Goal: Information Seeking & Learning: Understand process/instructions

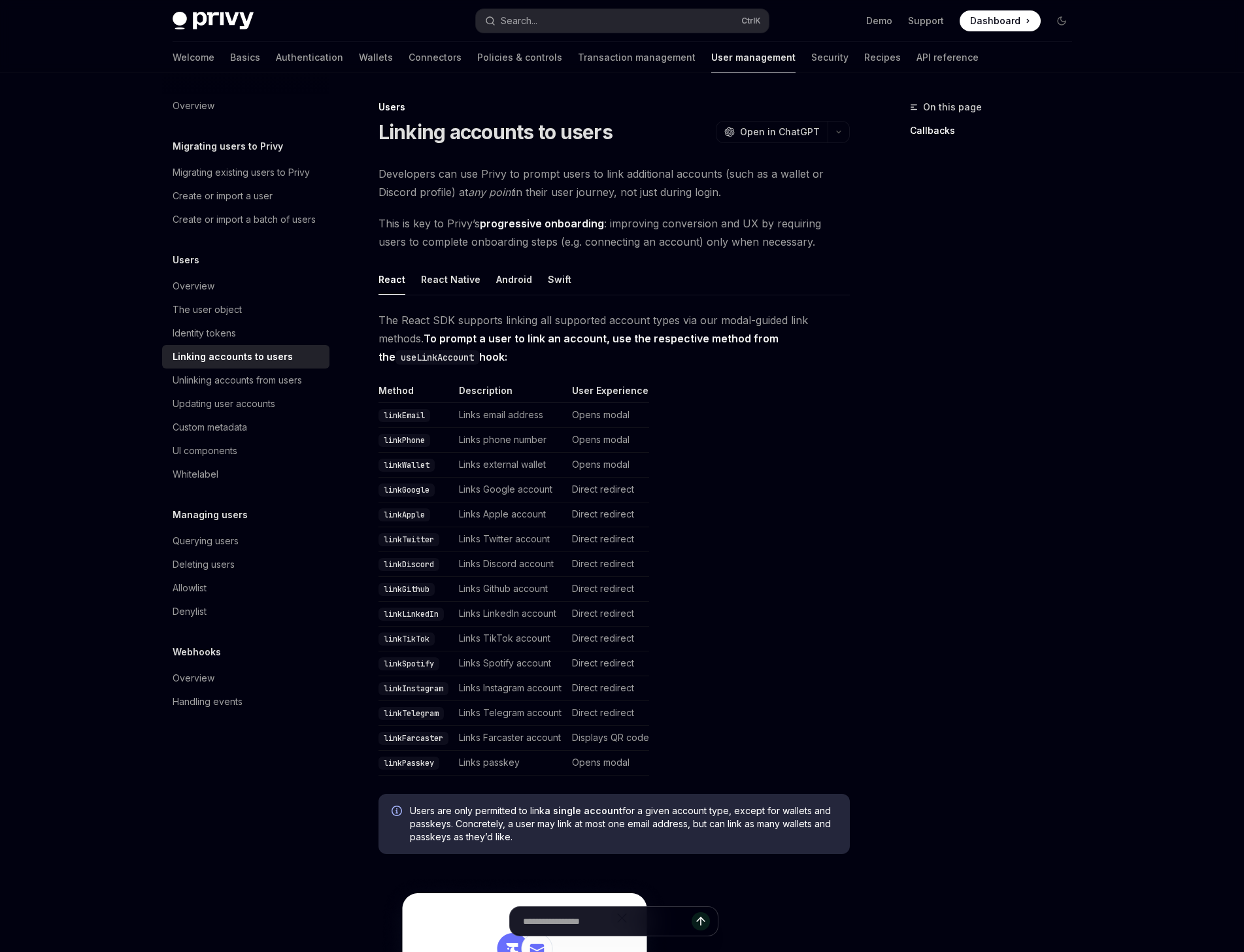
type textarea "*"
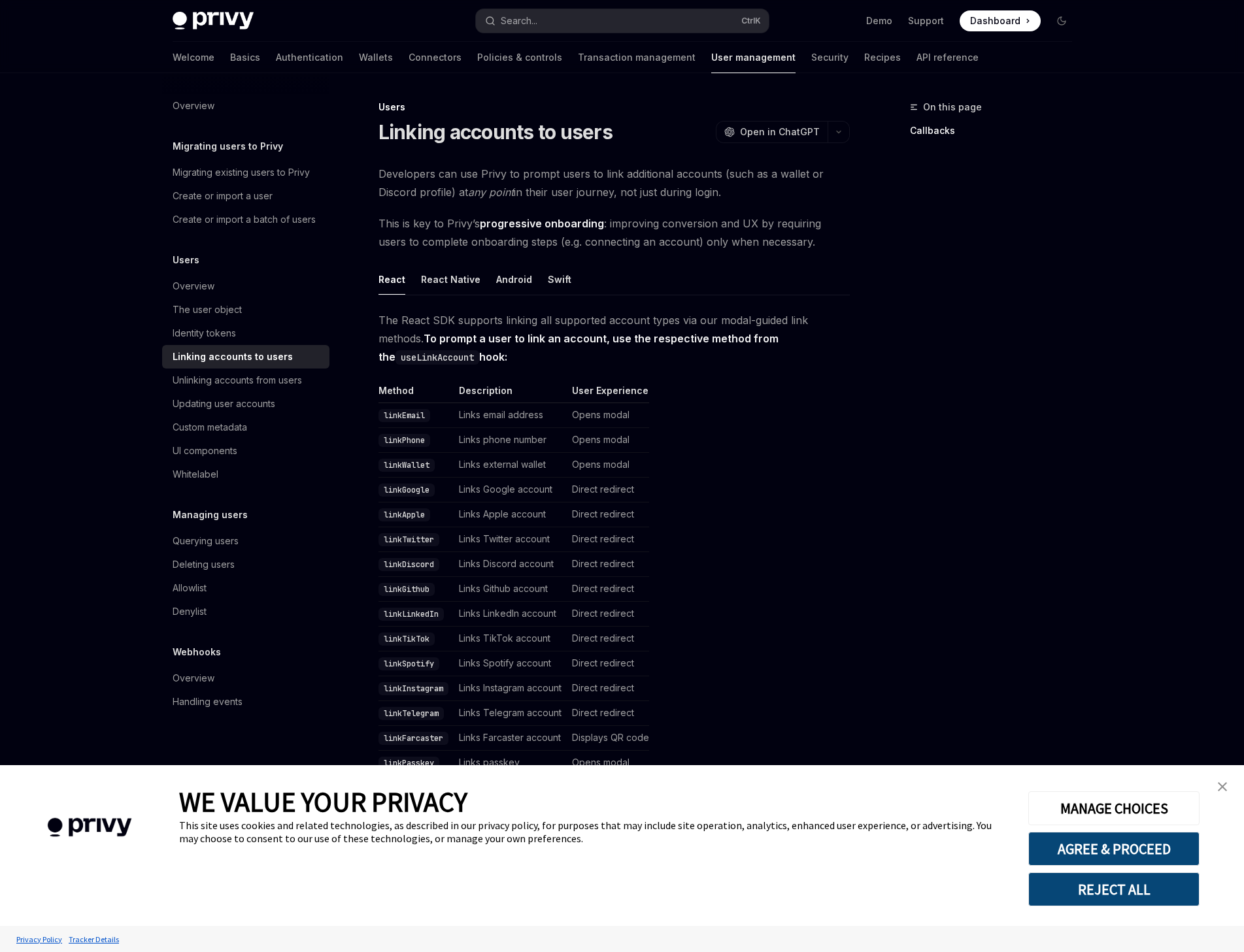
drag, startPoint x: 371, startPoint y: 171, endPoint x: 741, endPoint y: 192, distance: 370.6
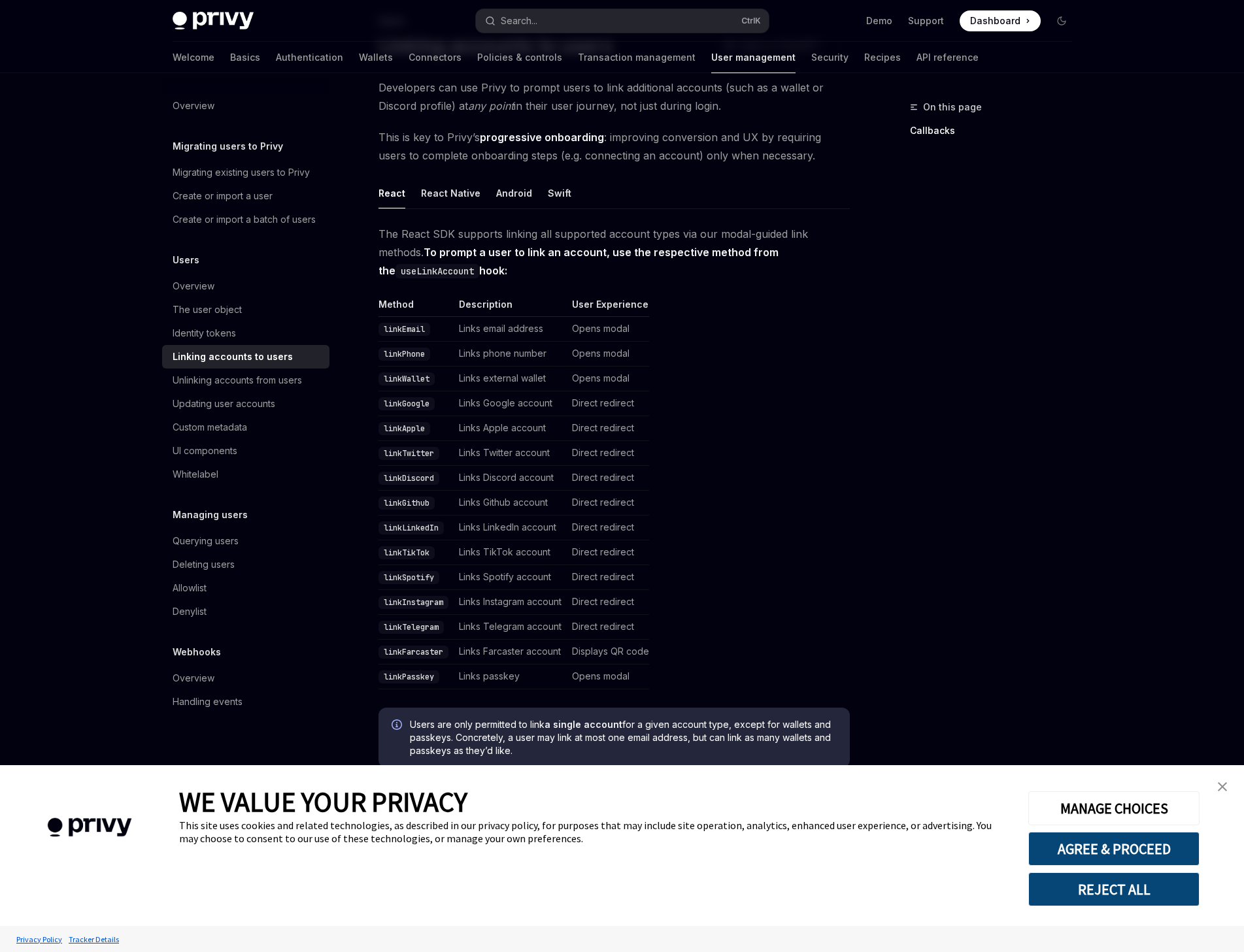
scroll to position [131, 0]
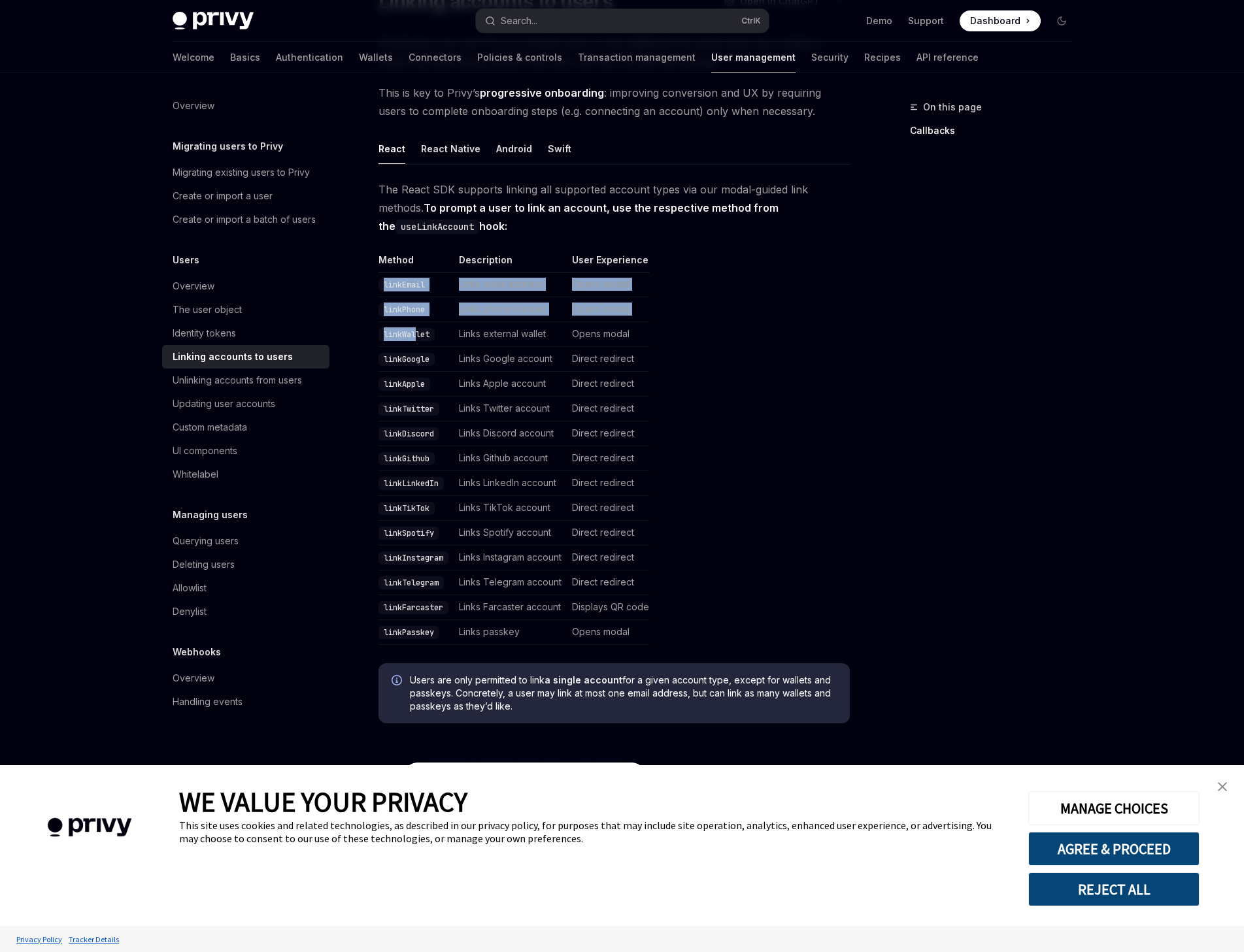
drag, startPoint x: 366, startPoint y: 273, endPoint x: 416, endPoint y: 341, distance: 84.4
click at [416, 341] on code "linkWallet" at bounding box center [407, 334] width 56 height 13
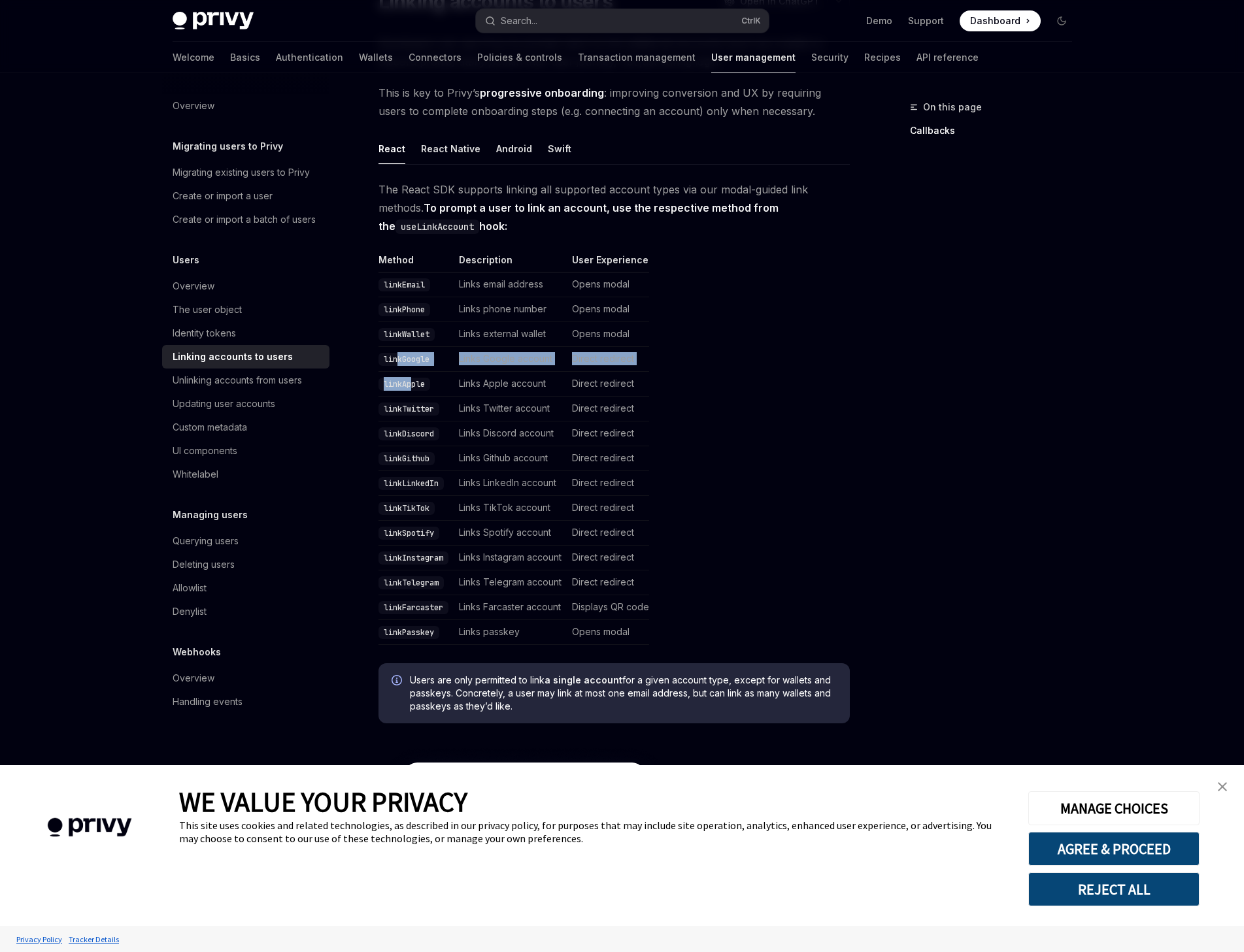
drag, startPoint x: 397, startPoint y: 366, endPoint x: 415, endPoint y: 389, distance: 29.2
click at [413, 377] on tbody "linkEmail Links email address Opens modal linkPhone Links phone number Opens mo…" at bounding box center [514, 459] width 271 height 373
click at [397, 387] on code "linkApple" at bounding box center [404, 384] width 52 height 13
click at [401, 402] on td "linkTwitter" at bounding box center [416, 409] width 75 height 25
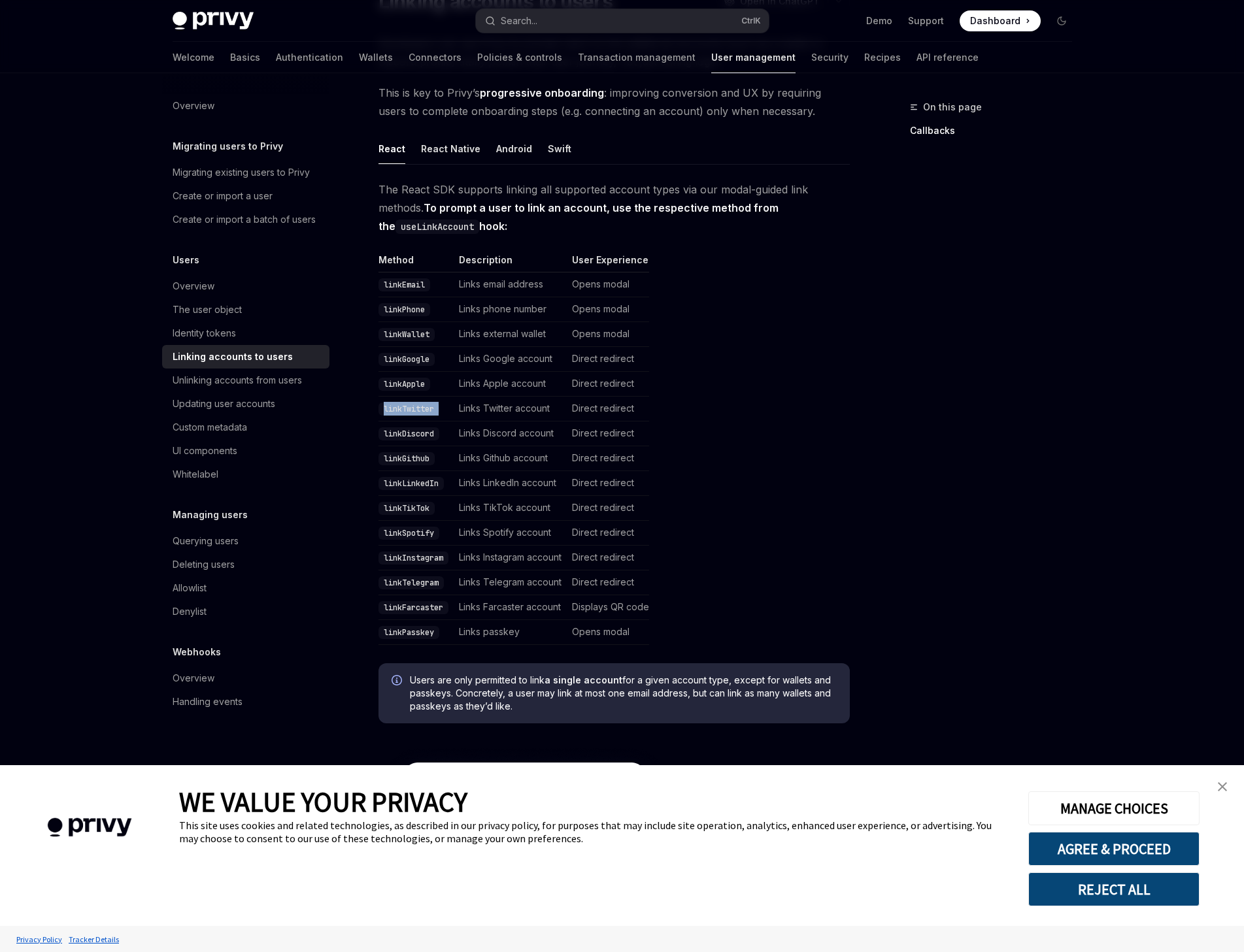
click at [401, 402] on td "linkTwitter" at bounding box center [416, 409] width 75 height 25
click at [411, 428] on code "linkDiscord" at bounding box center [409, 433] width 61 height 13
click at [419, 453] on code "linkGithub" at bounding box center [407, 459] width 56 height 13
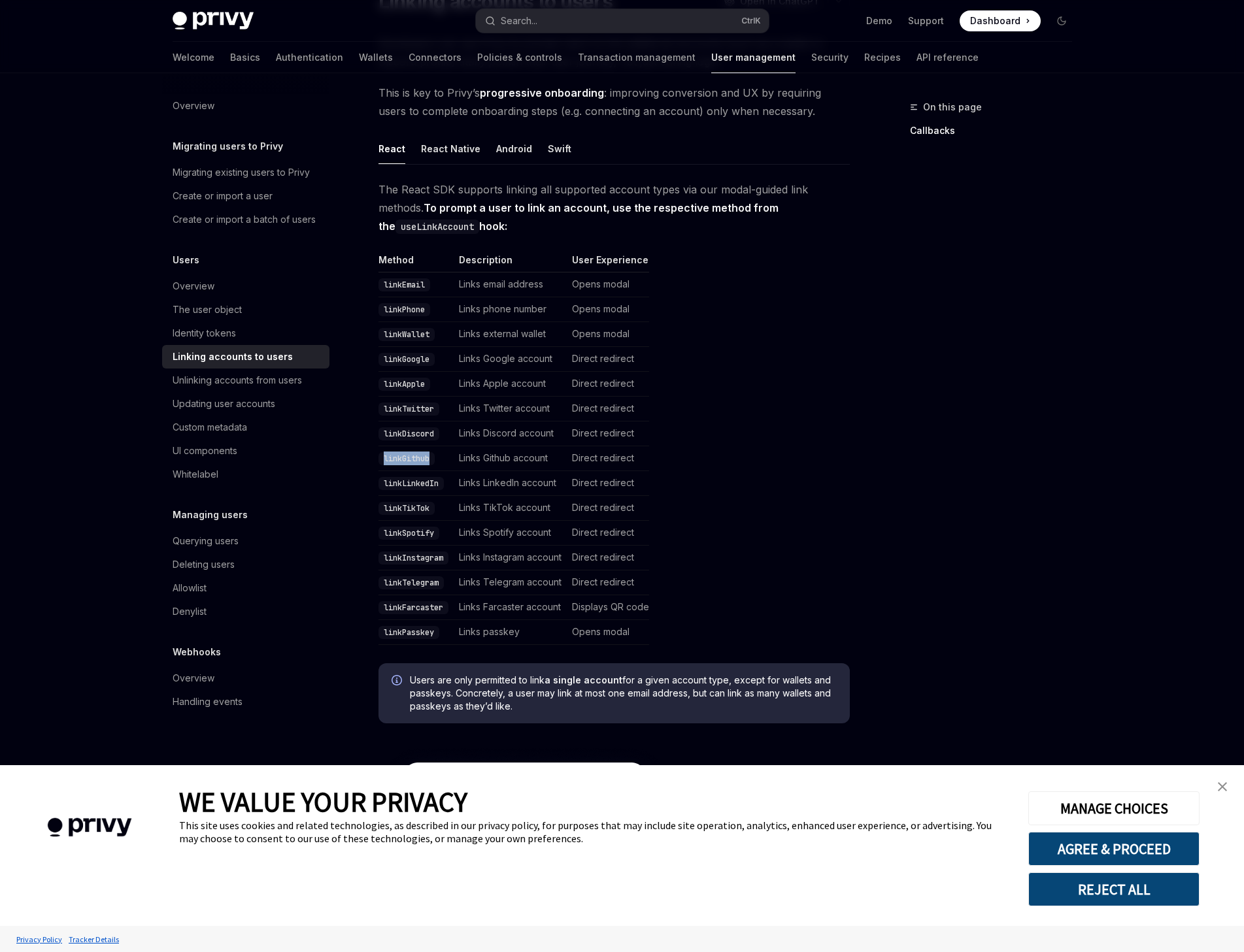
click at [419, 453] on code "linkGithub" at bounding box center [407, 459] width 56 height 13
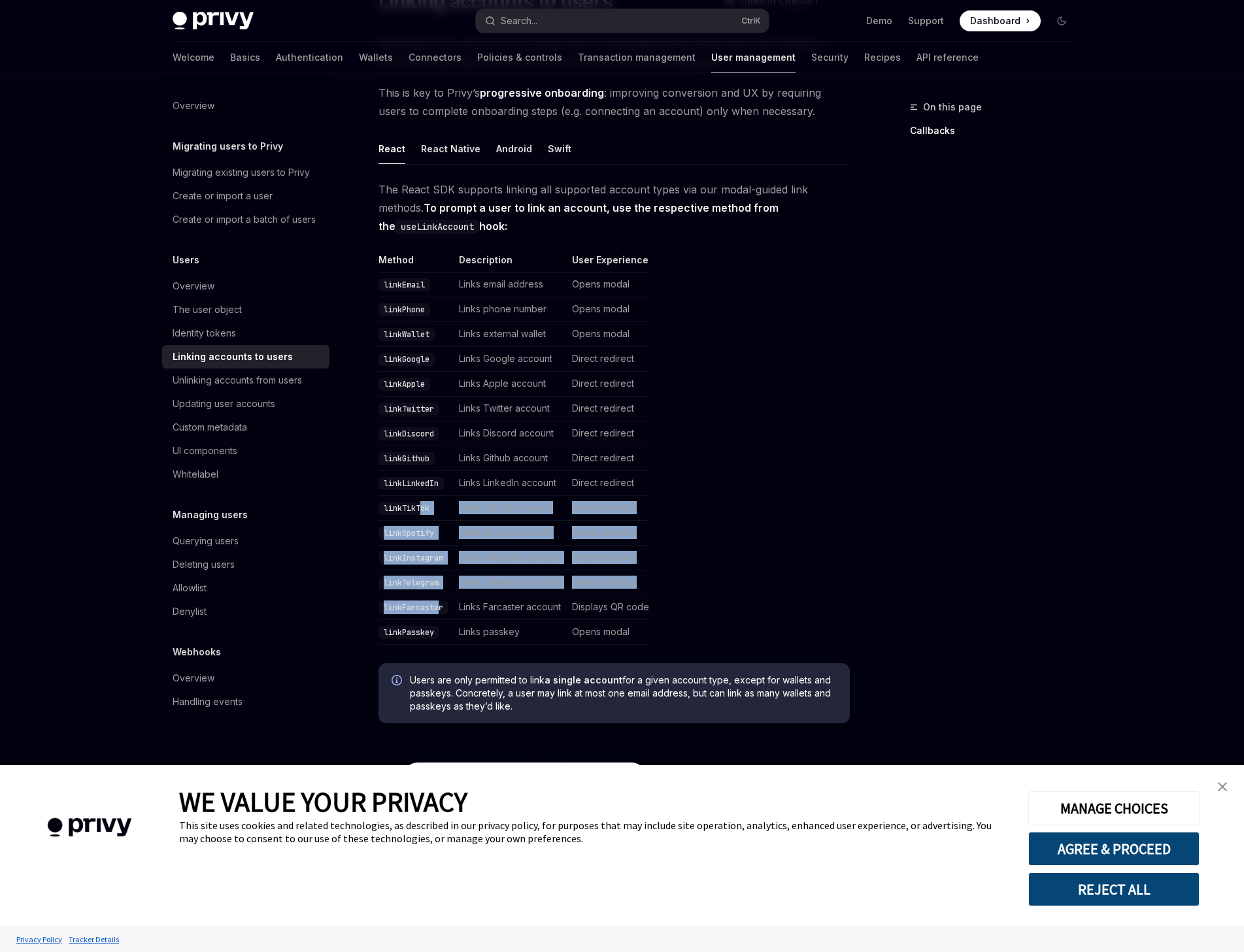
drag, startPoint x: 422, startPoint y: 508, endPoint x: 442, endPoint y: 605, distance: 99.0
click at [442, 605] on tbody "linkEmail Links email address Opens modal linkPhone Links phone number Opens mo…" at bounding box center [514, 459] width 271 height 373
click at [442, 605] on code "linkFarcaster" at bounding box center [414, 607] width 70 height 13
drag, startPoint x: 417, startPoint y: 498, endPoint x: 478, endPoint y: 637, distance: 151.8
click at [478, 637] on tbody "linkEmail Links email address Opens modal linkPhone Links phone number Opens mo…" at bounding box center [514, 459] width 271 height 373
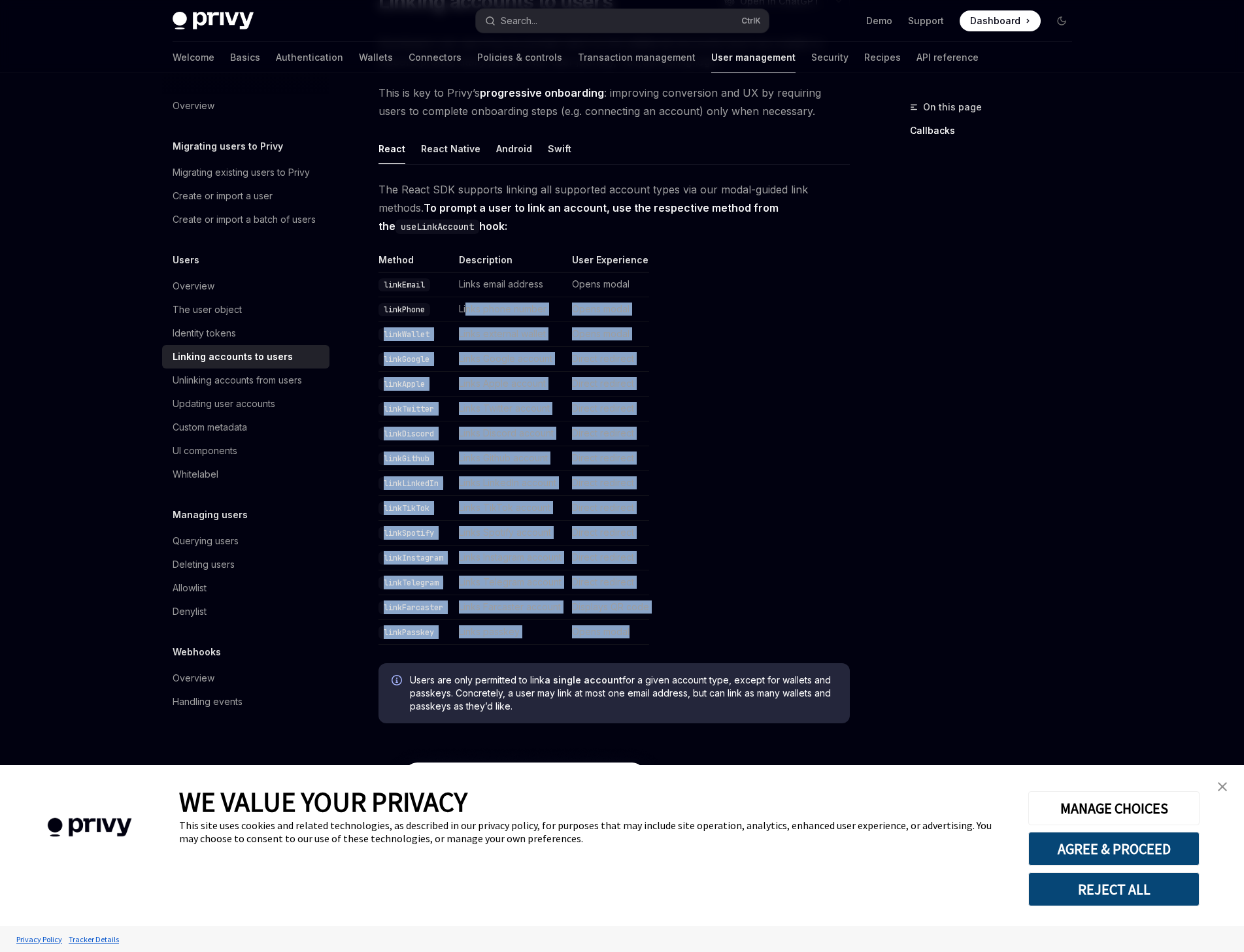
drag, startPoint x: 674, startPoint y: 642, endPoint x: 466, endPoint y: 311, distance: 390.9
click at [466, 311] on table "Method Description User Experience linkEmail Links email address Opens modal li…" at bounding box center [614, 449] width 471 height 391
click at [468, 311] on td "Links phone number" at bounding box center [510, 310] width 113 height 25
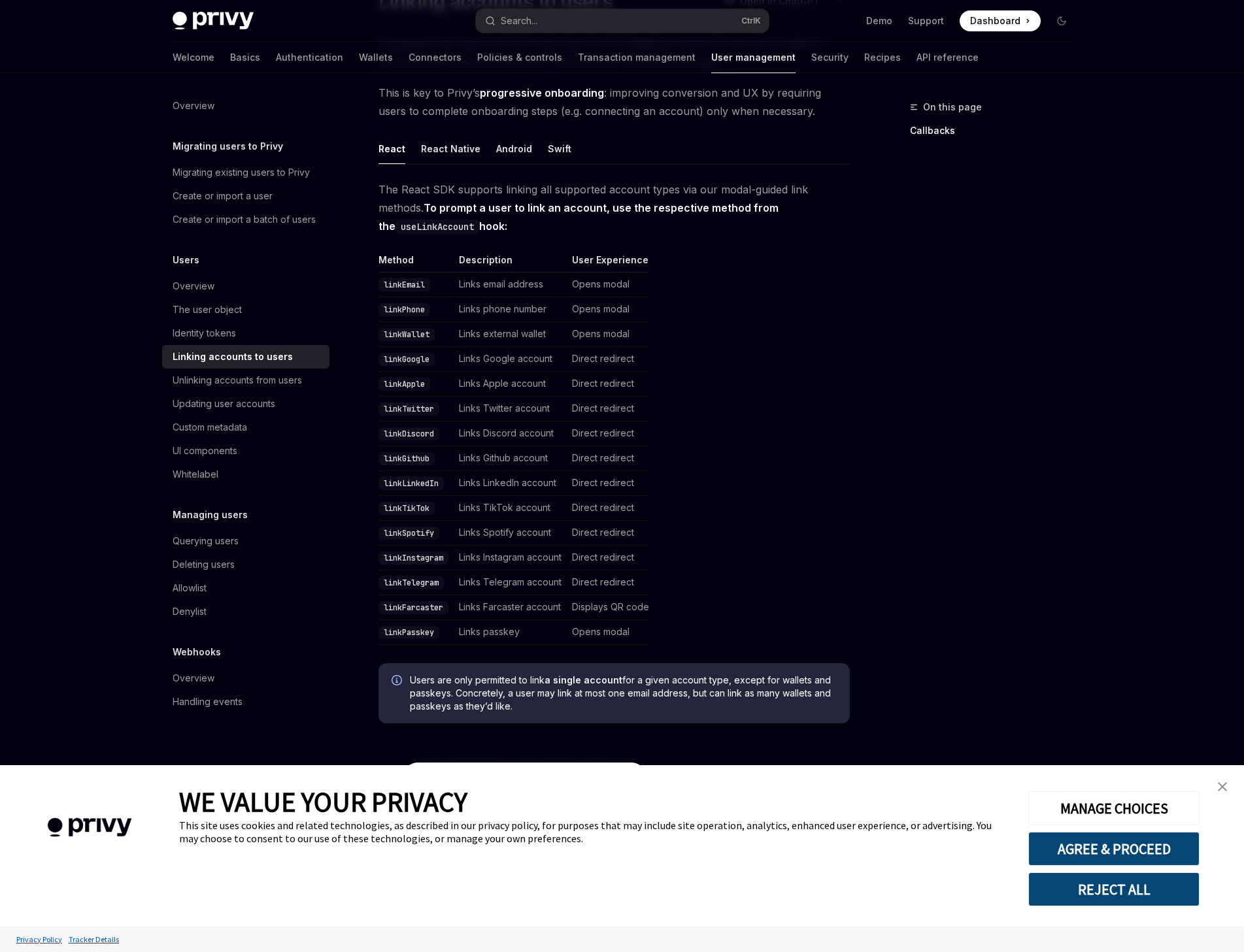
drag, startPoint x: 1223, startPoint y: 784, endPoint x: 1177, endPoint y: 693, distance: 102.0
click at [1223, 784] on img "close banner" at bounding box center [1223, 786] width 9 height 9
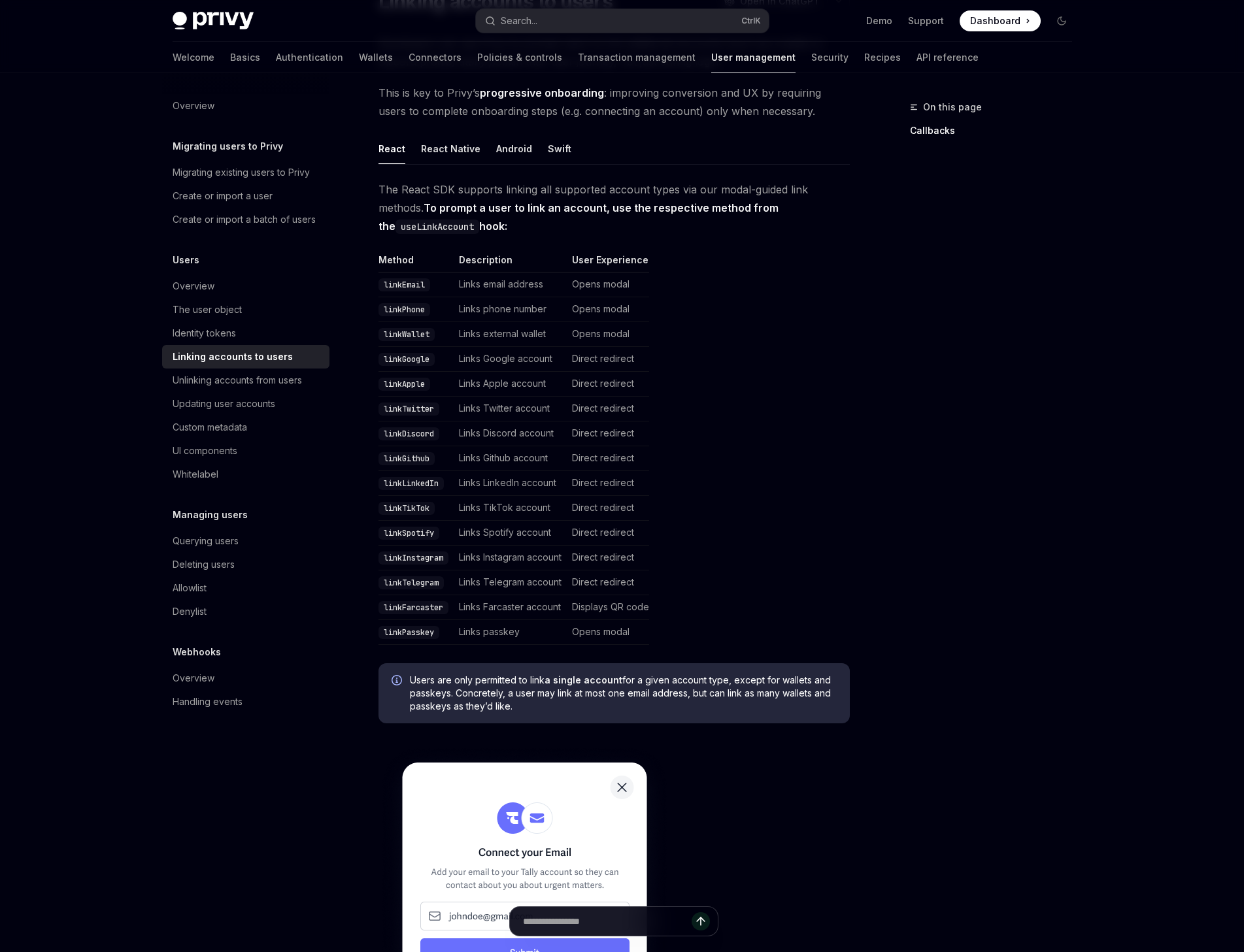
click at [822, 430] on table "Method Description User Experience linkEmail Links email address Opens modal li…" at bounding box center [614, 449] width 471 height 391
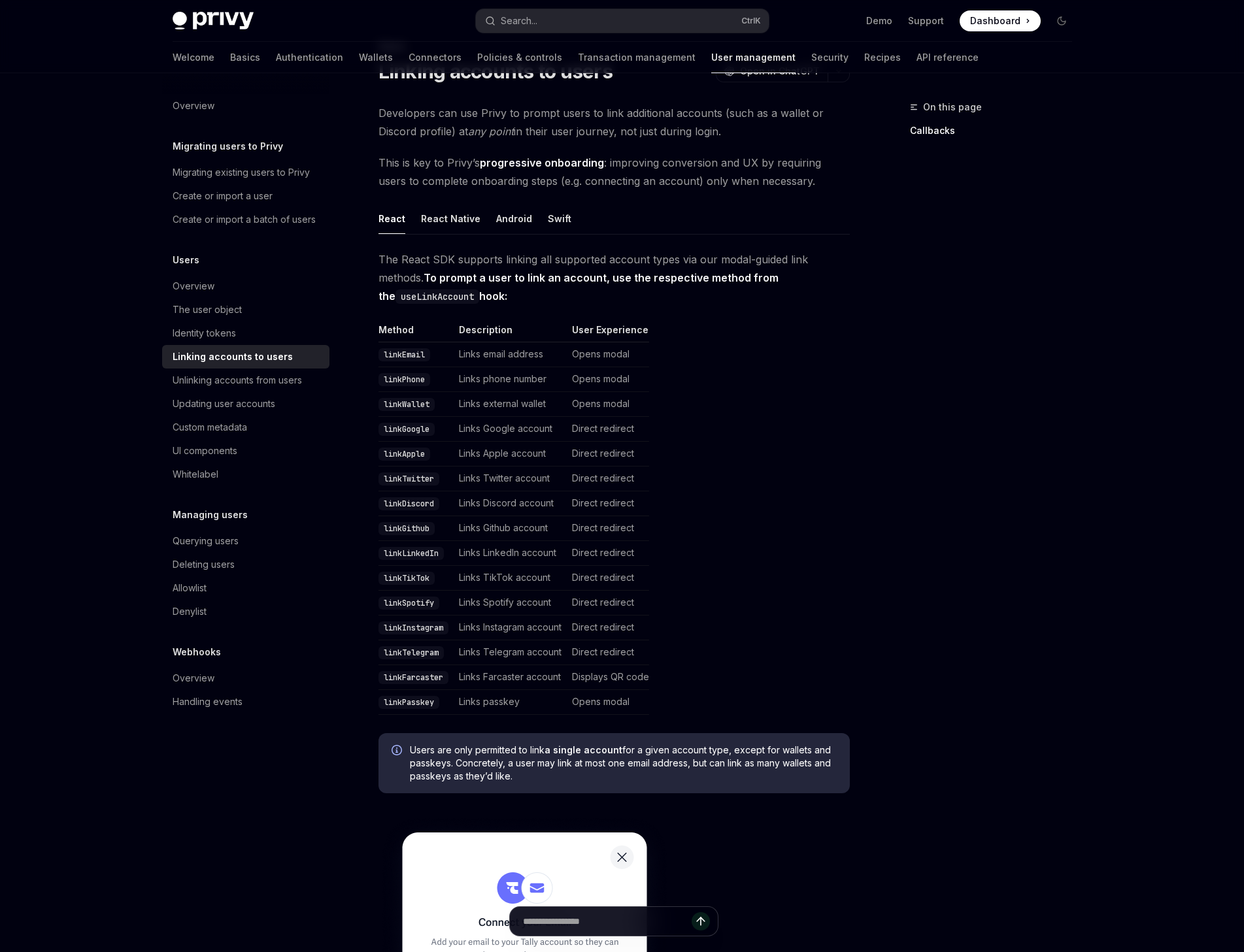
scroll to position [65, 0]
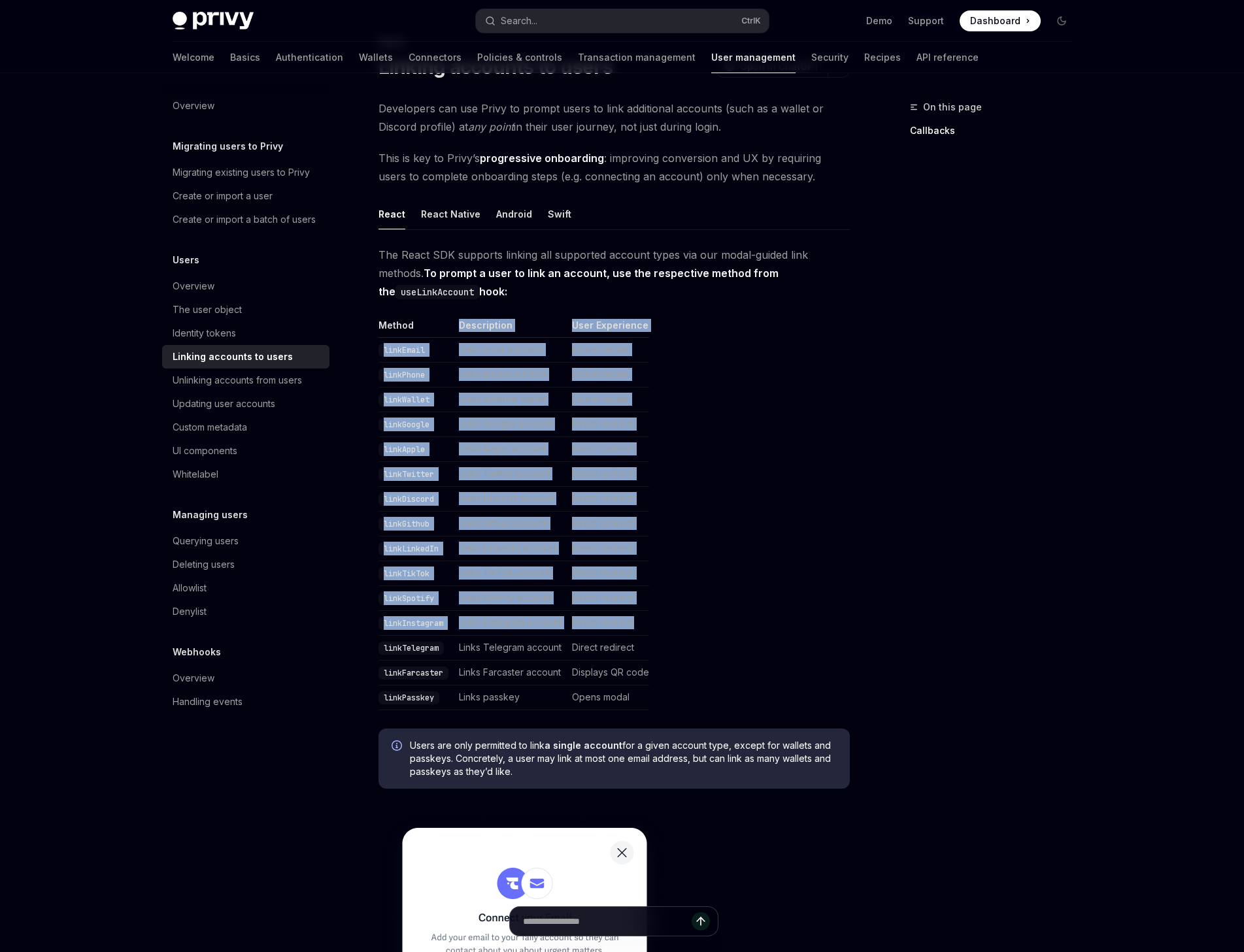
drag, startPoint x: 459, startPoint y: 335, endPoint x: 651, endPoint y: 629, distance: 351.1
click at [651, 629] on table "Method Description User Experience linkEmail Links email address Opens modal li…" at bounding box center [614, 514] width 471 height 391
click at [649, 629] on td "Direct redirect" at bounding box center [607, 624] width 83 height 25
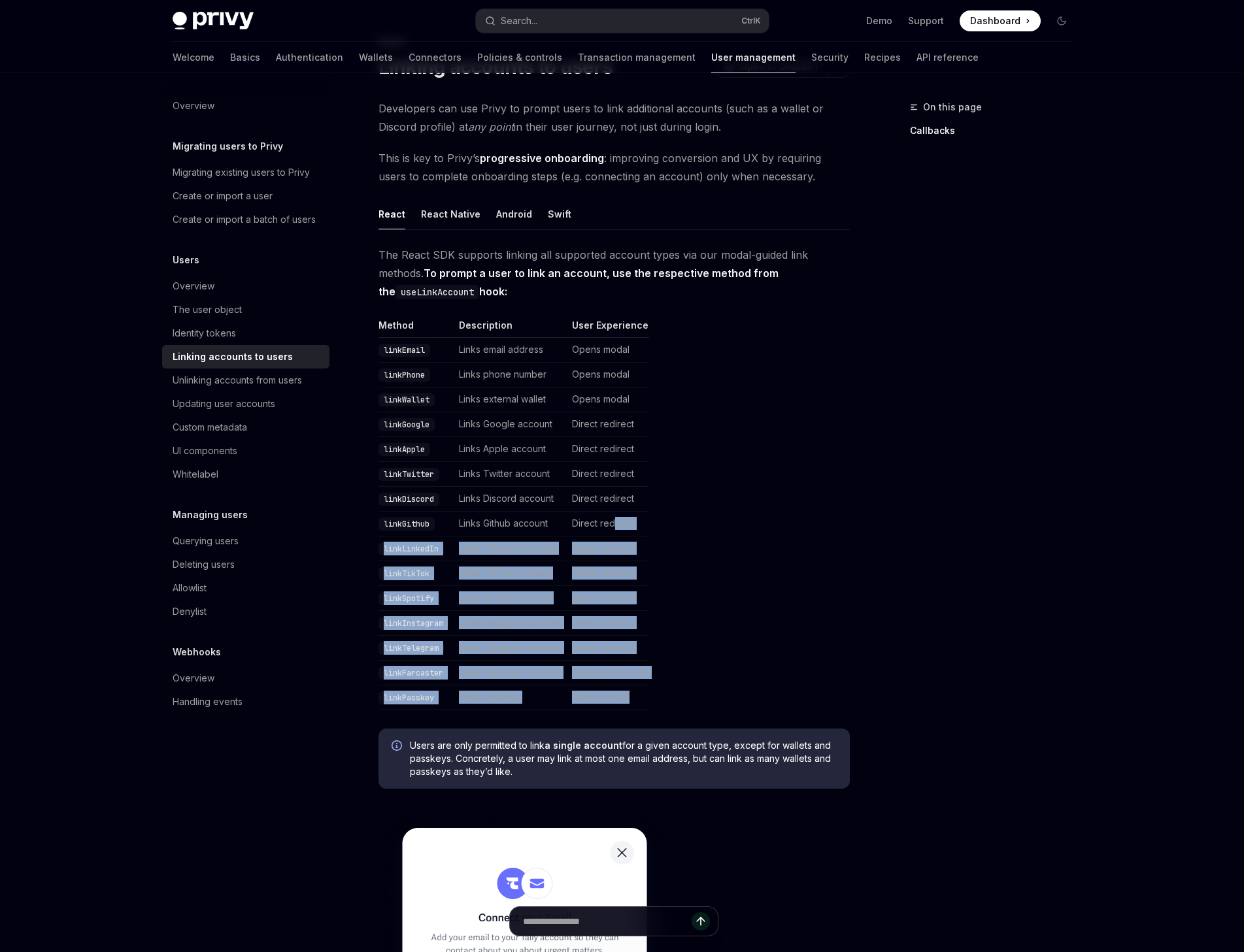
drag, startPoint x: 735, startPoint y: 700, endPoint x: 661, endPoint y: 325, distance: 382.2
click at [631, 468] on table "Method Description User Experience linkEmail Links email address Opens modal li…" at bounding box center [614, 514] width 471 height 391
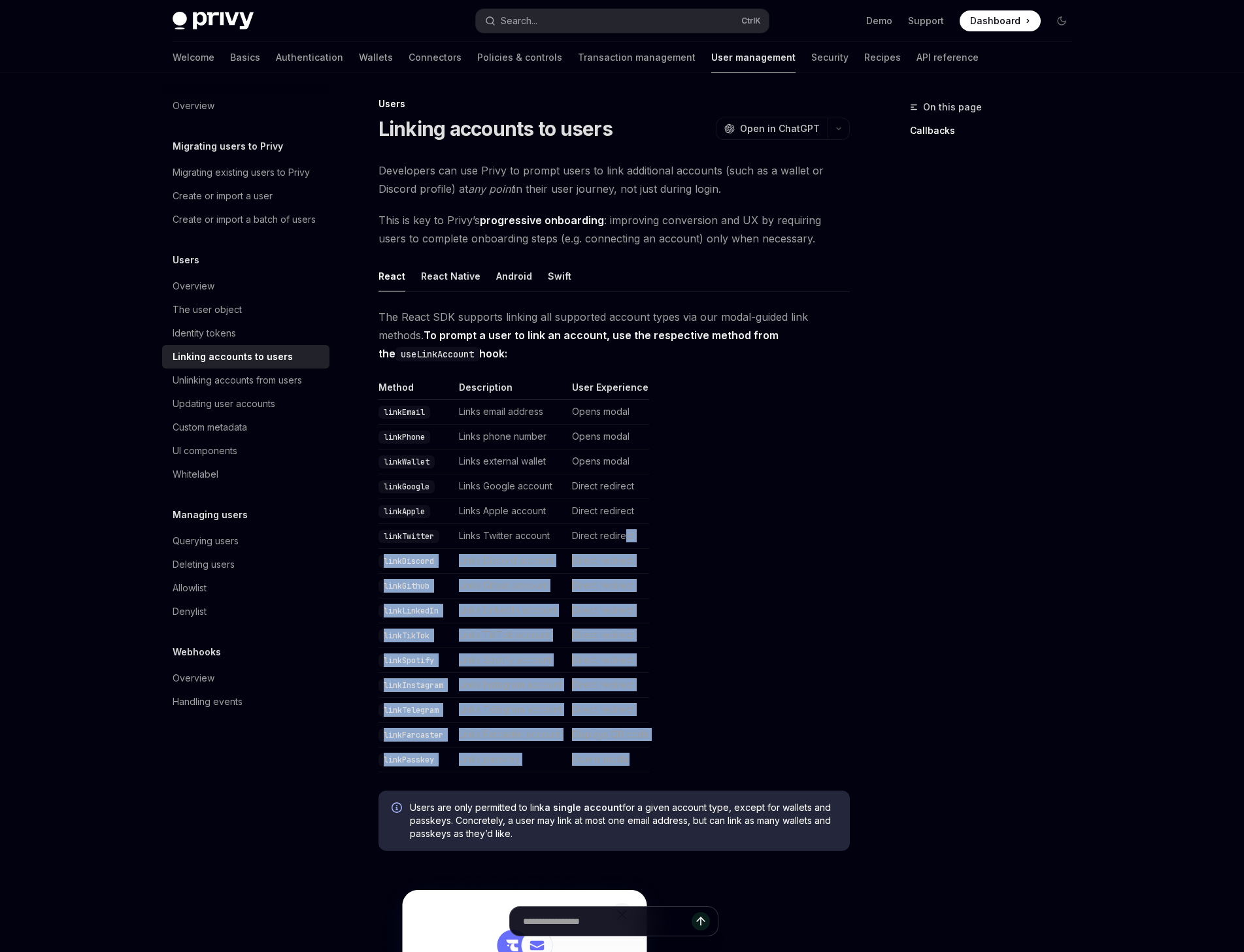
scroll to position [0, 0]
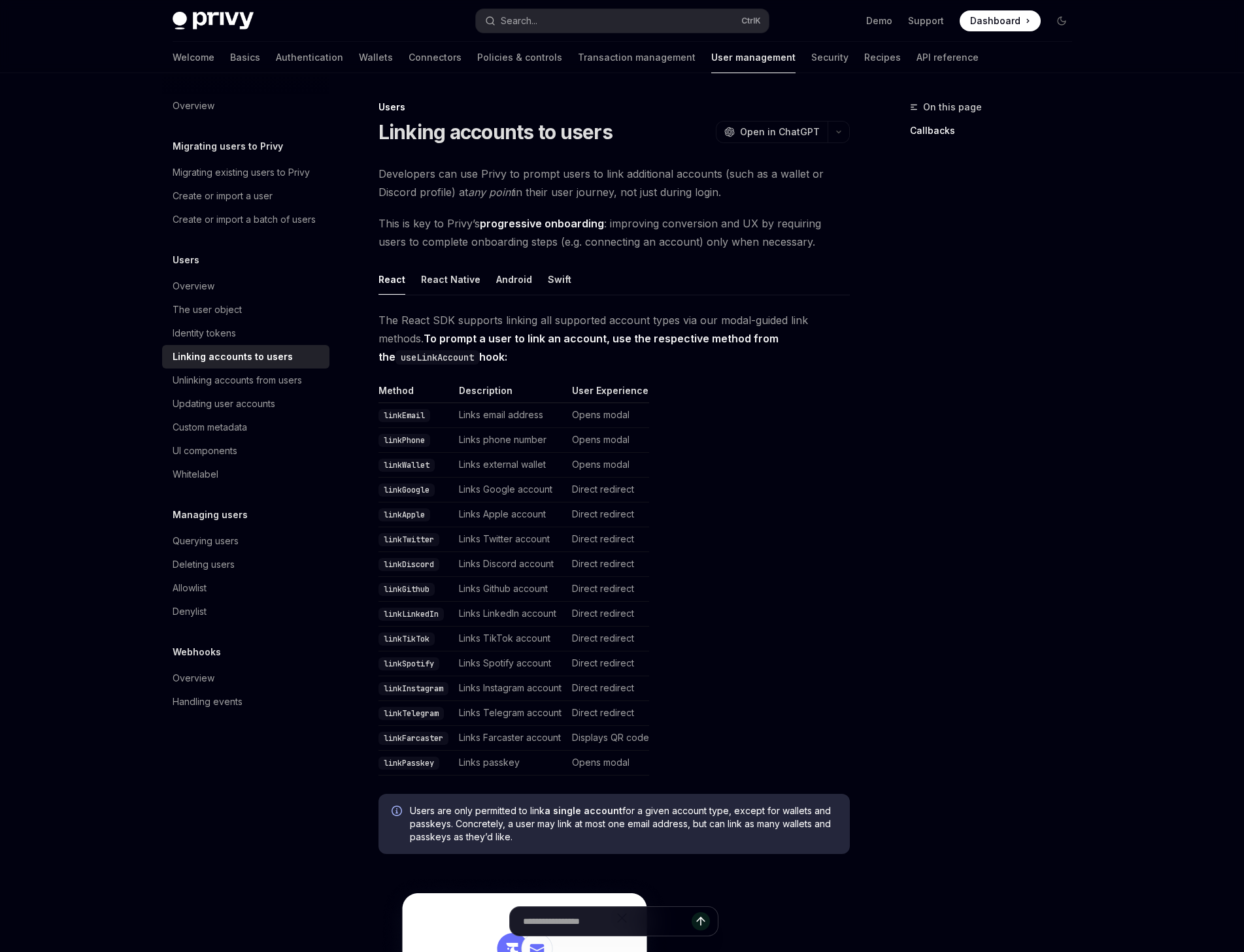
click at [1040, 643] on div "On this page Callbacks" at bounding box center [984, 526] width 199 height 853
